Goal: Find specific page/section

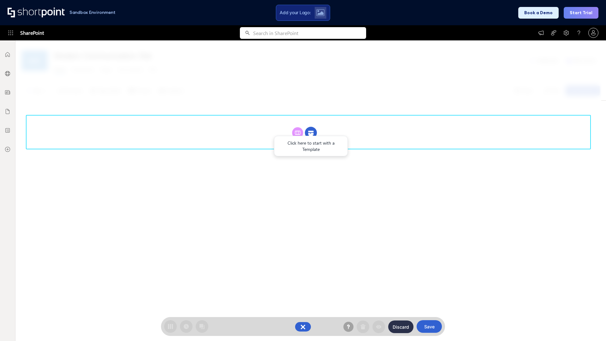
click at [311, 133] on circle at bounding box center [311, 133] width 12 height 12
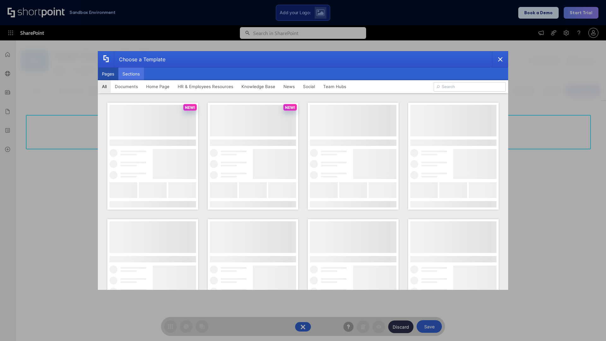
click at [131, 74] on button "Sections" at bounding box center [131, 74] width 26 height 13
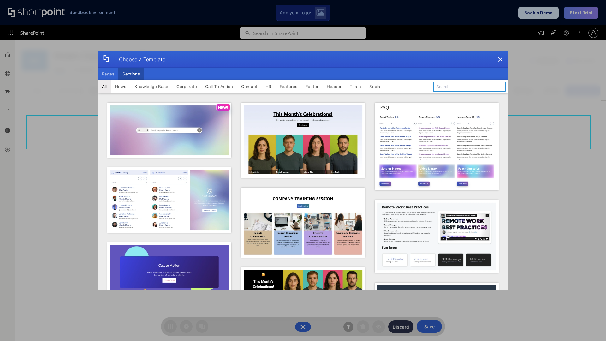
type input "Teammate 1"
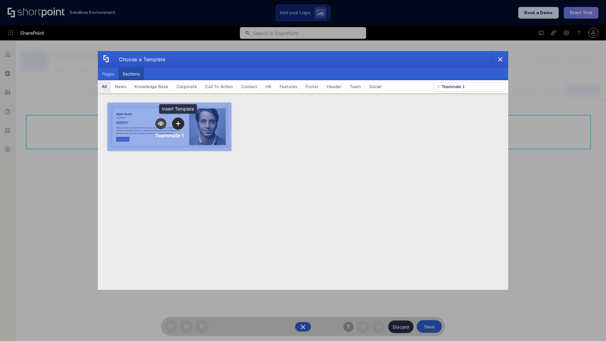
click at [178, 123] on icon "template selector" at bounding box center [178, 123] width 4 height 4
